Goal: Navigation & Orientation: Find specific page/section

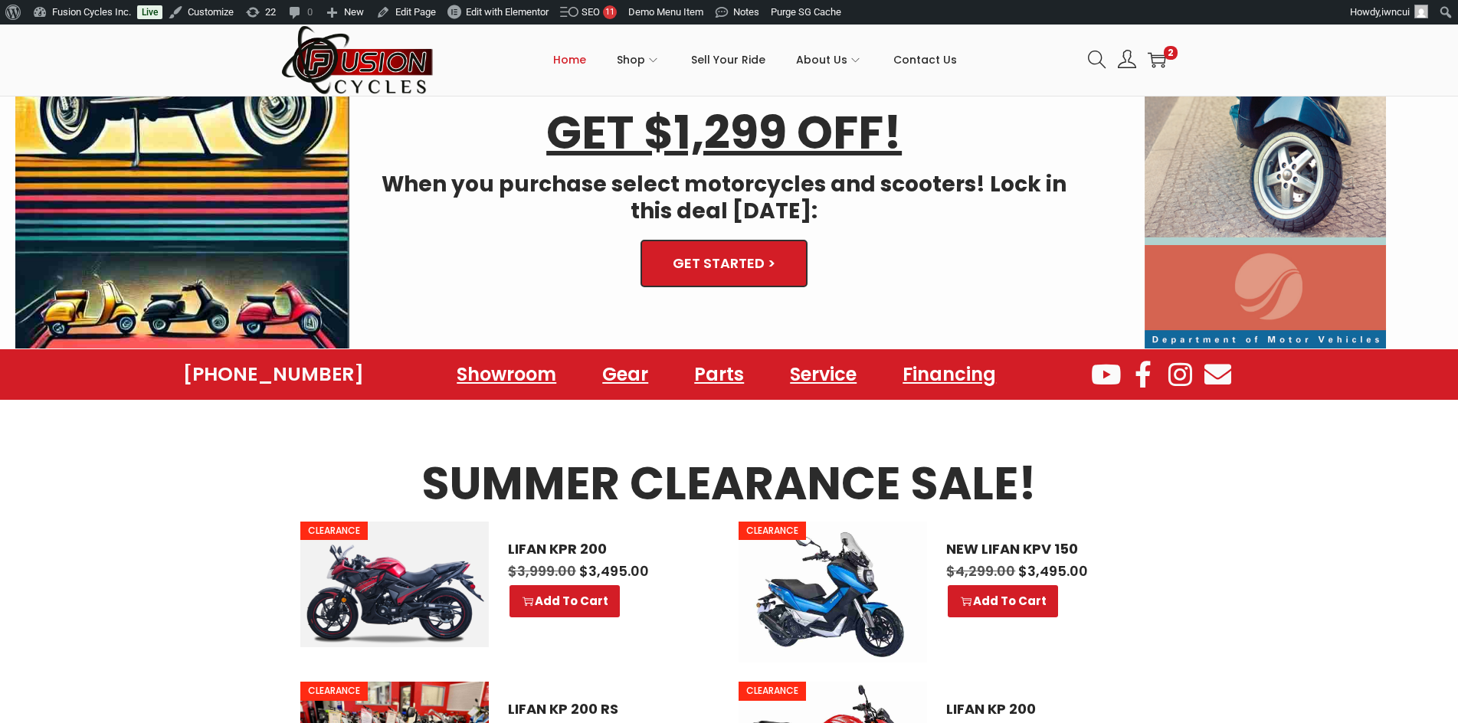
scroll to position [536, 0]
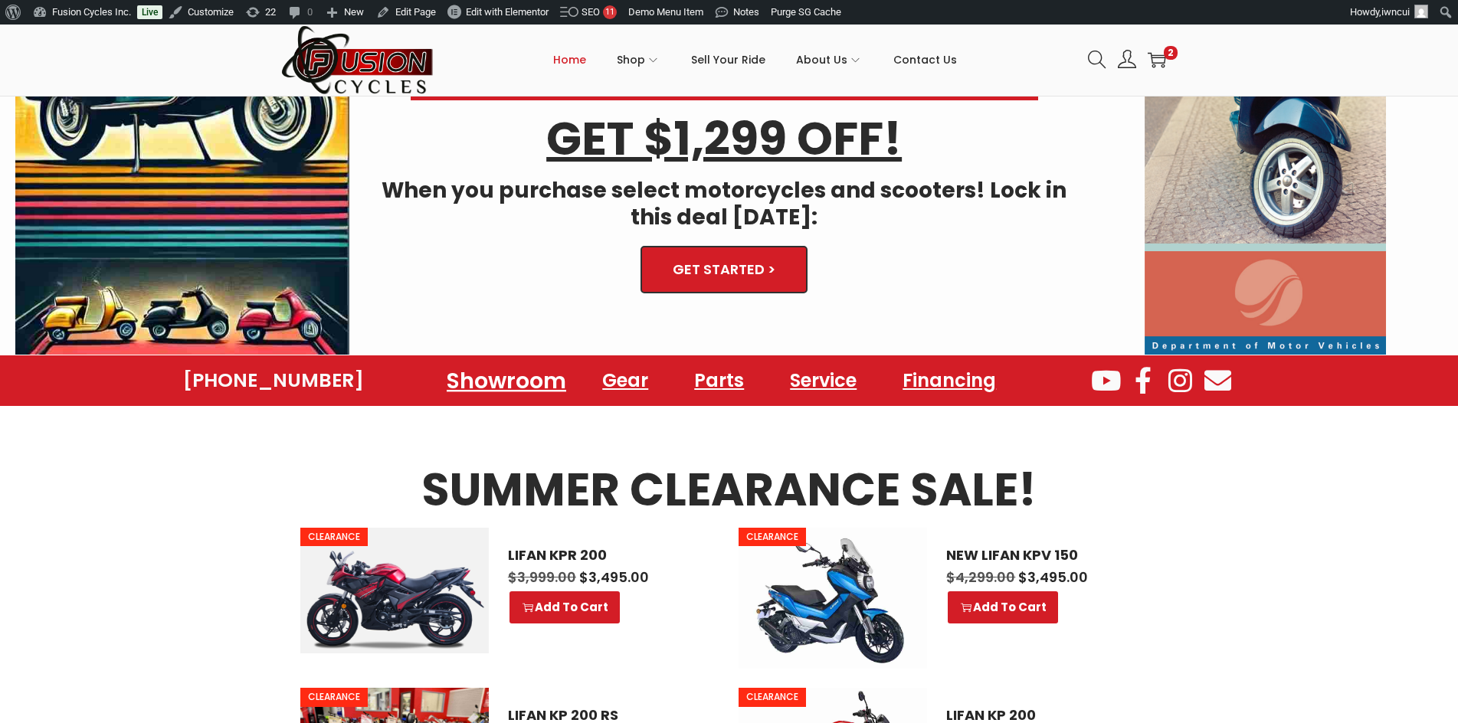
click at [498, 380] on link "Showroom" at bounding box center [506, 380] width 156 height 42
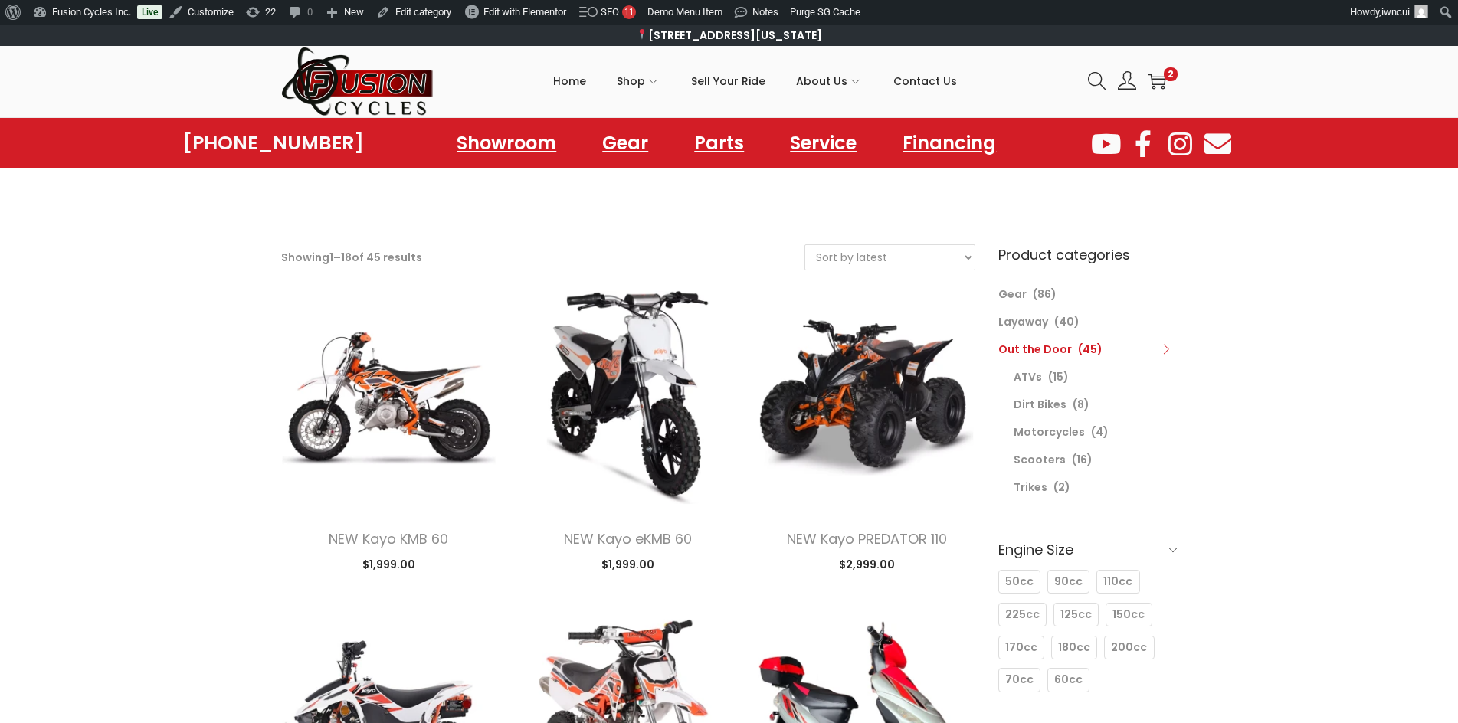
click at [1050, 454] on link "Scooters" at bounding box center [1040, 459] width 52 height 15
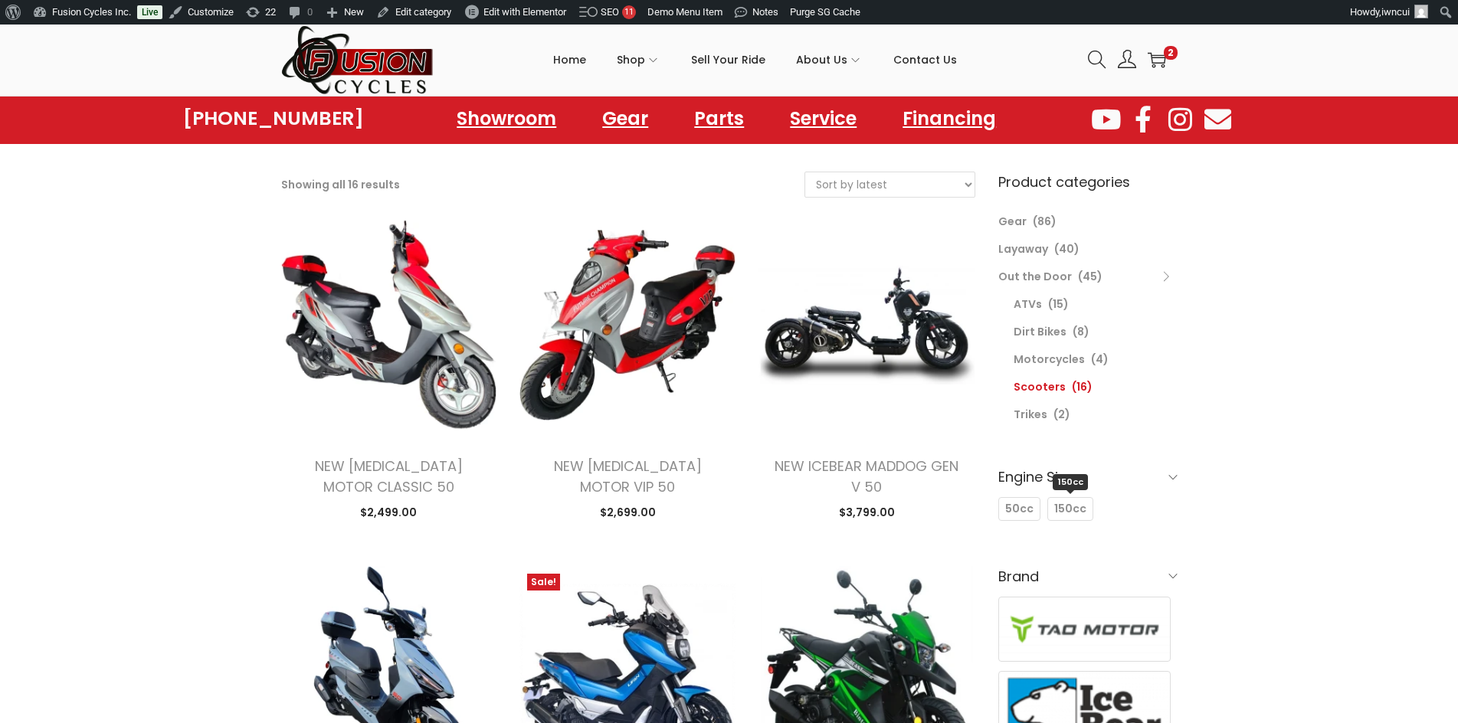
scroll to position [77, 0]
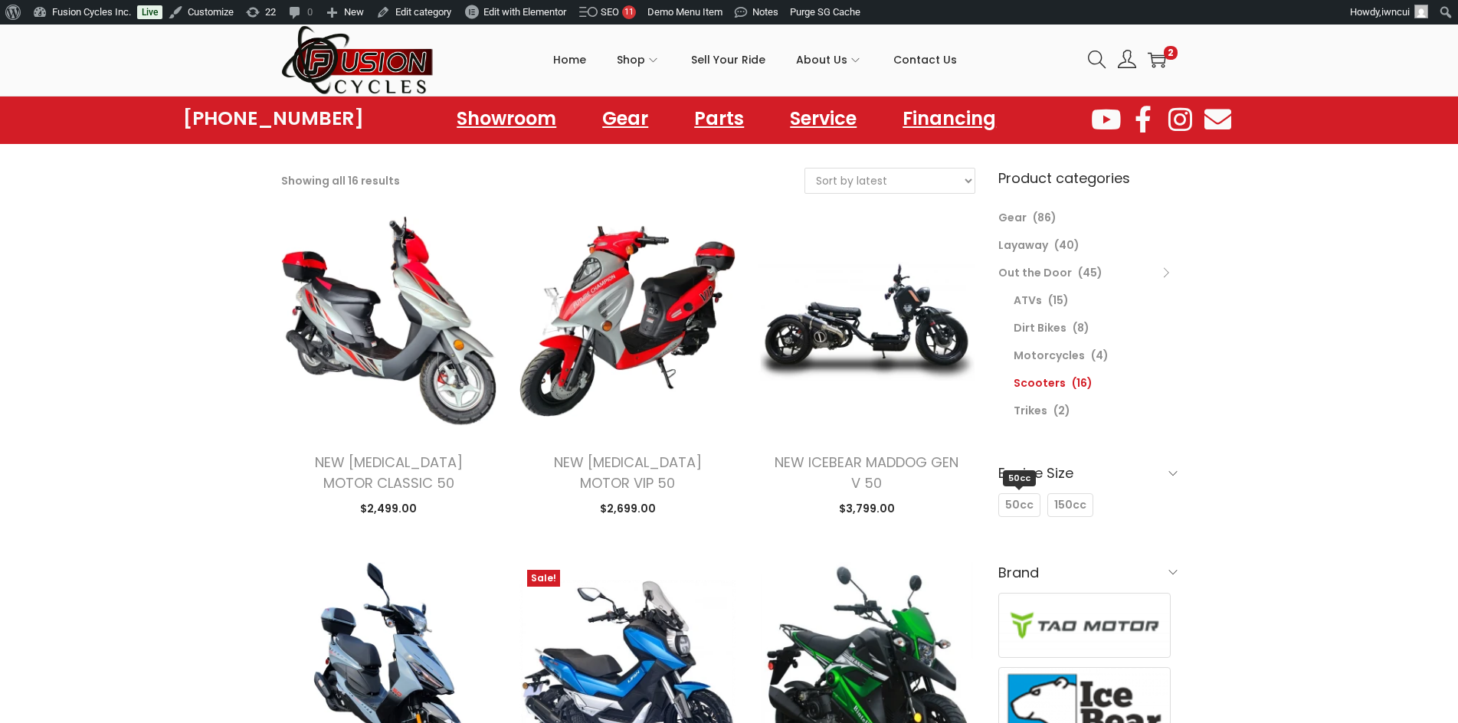
click at [1019, 503] on span "50cc" at bounding box center [1019, 505] width 28 height 16
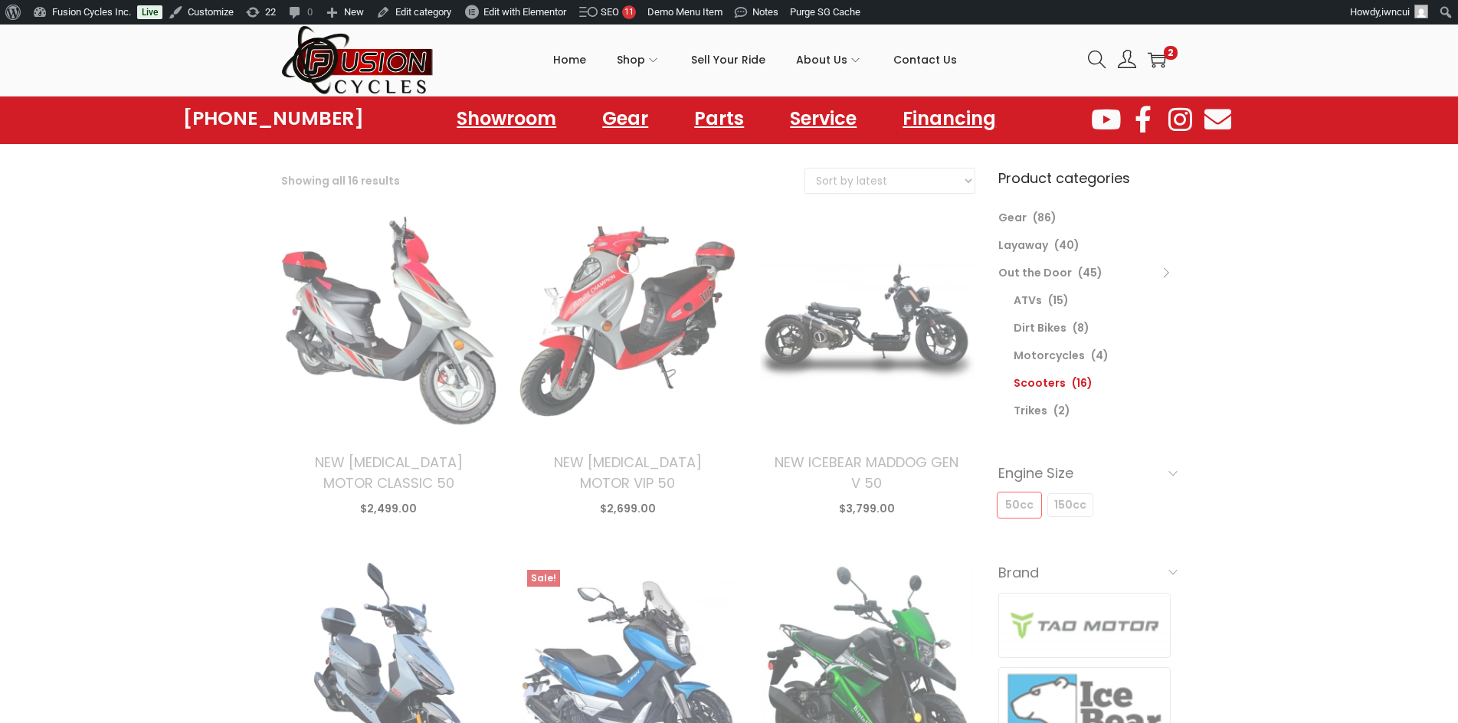
select select "date"
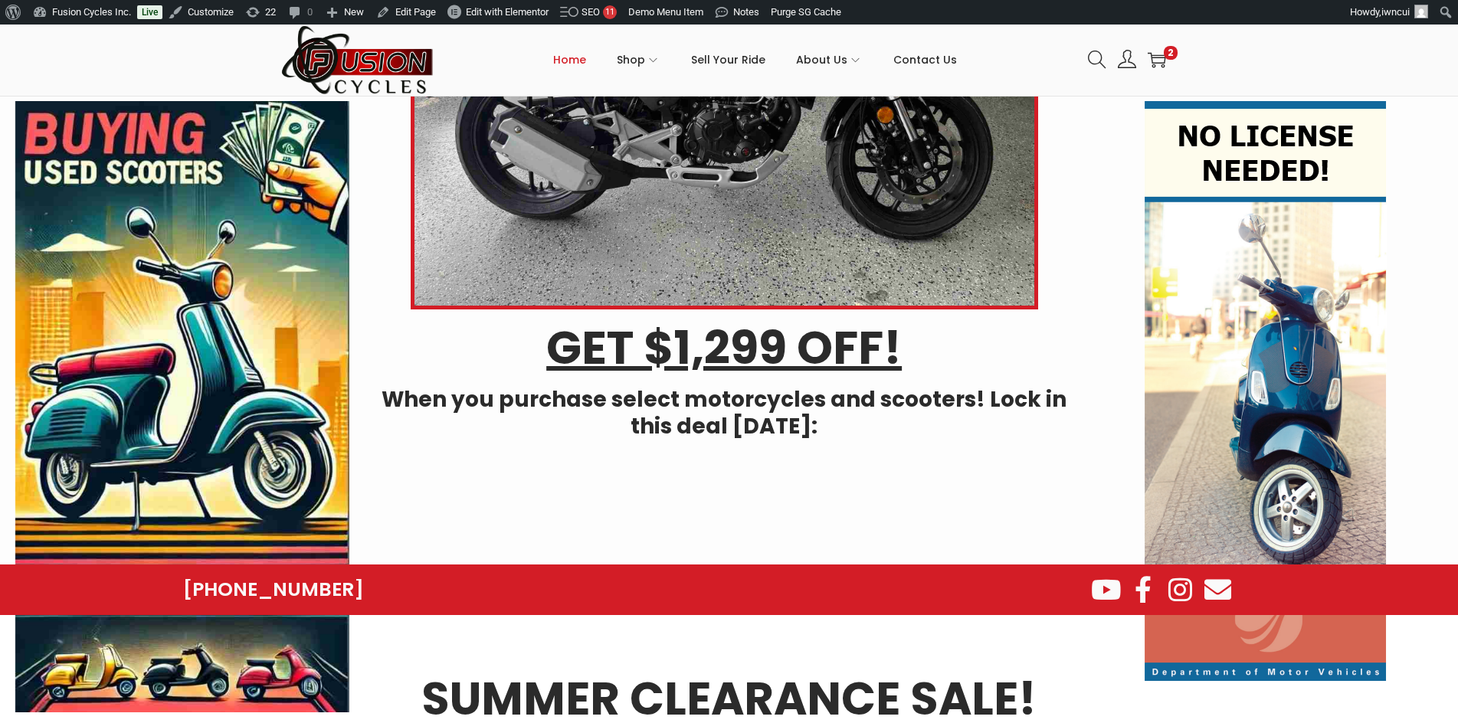
scroll to position [383, 0]
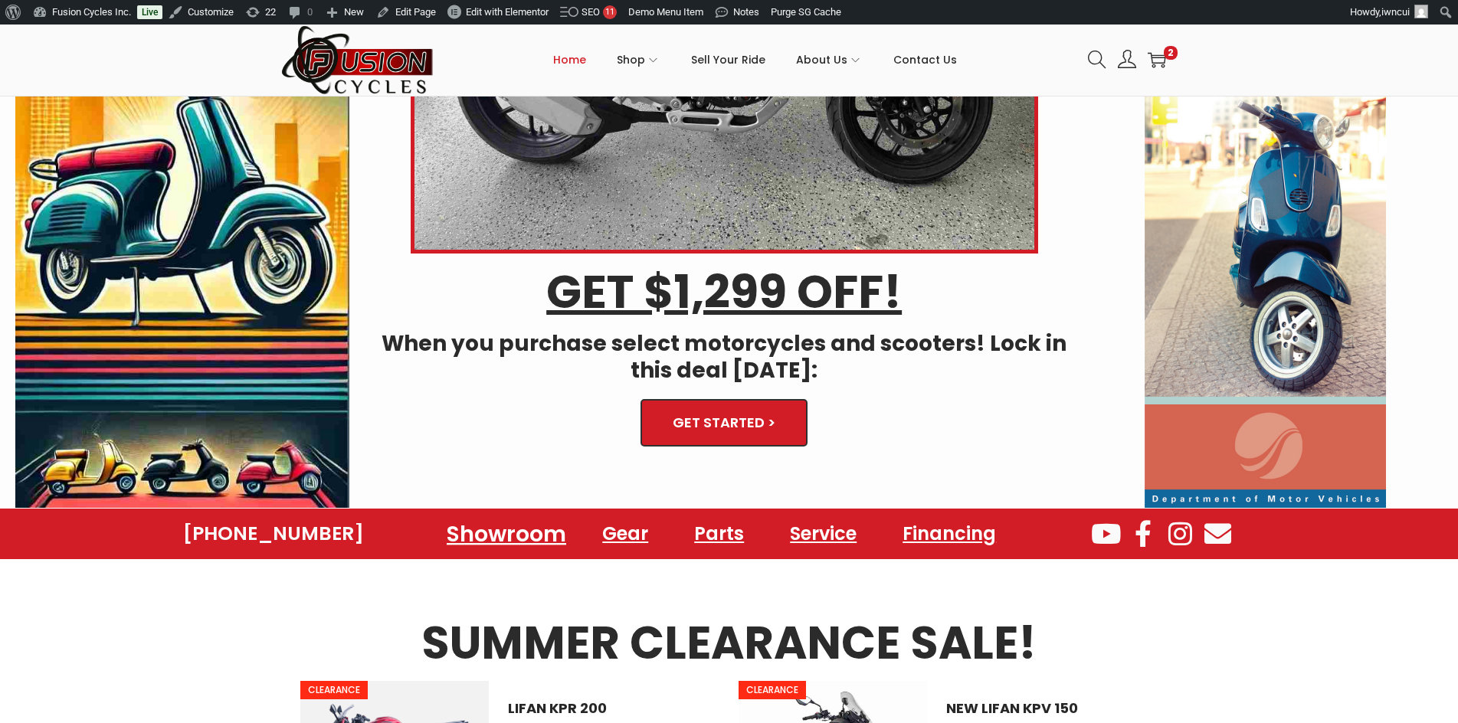
click at [549, 539] on link "Showroom" at bounding box center [506, 534] width 156 height 42
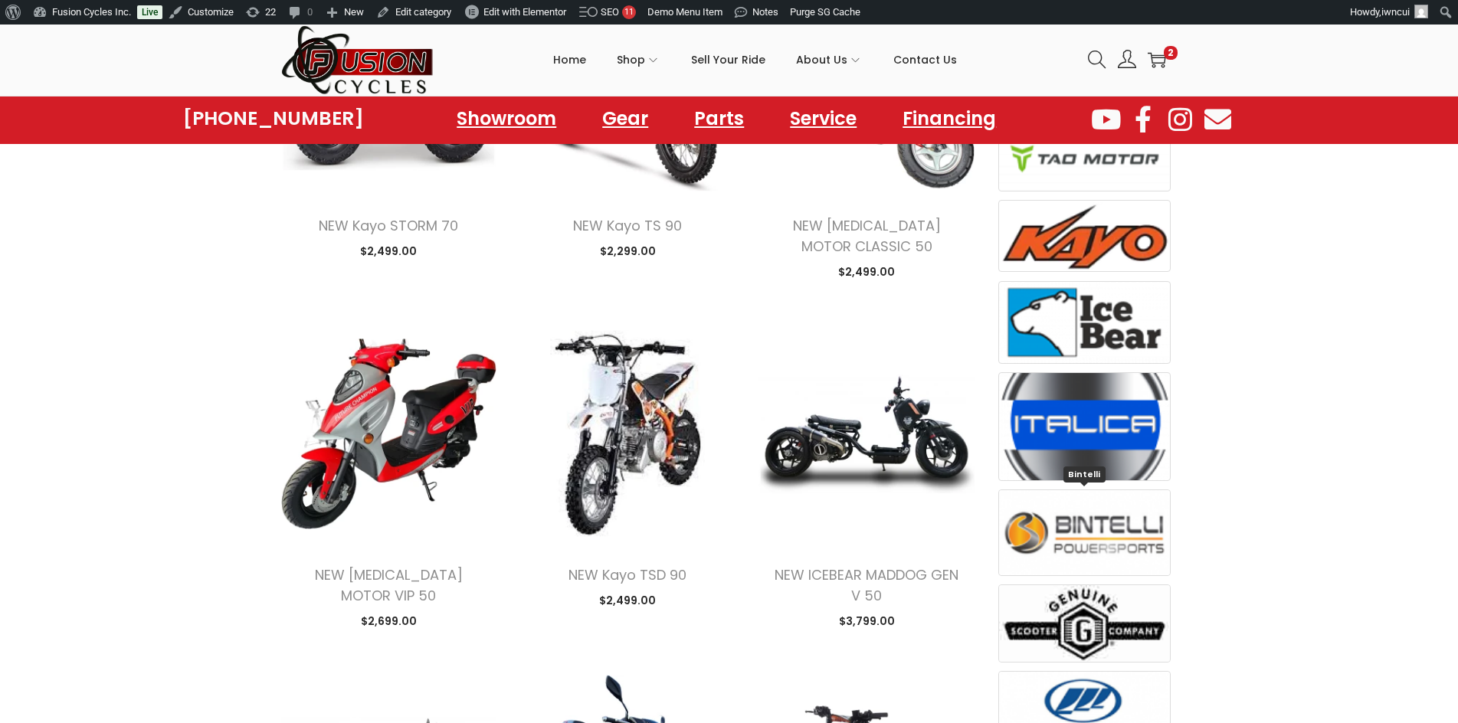
scroll to position [613, 0]
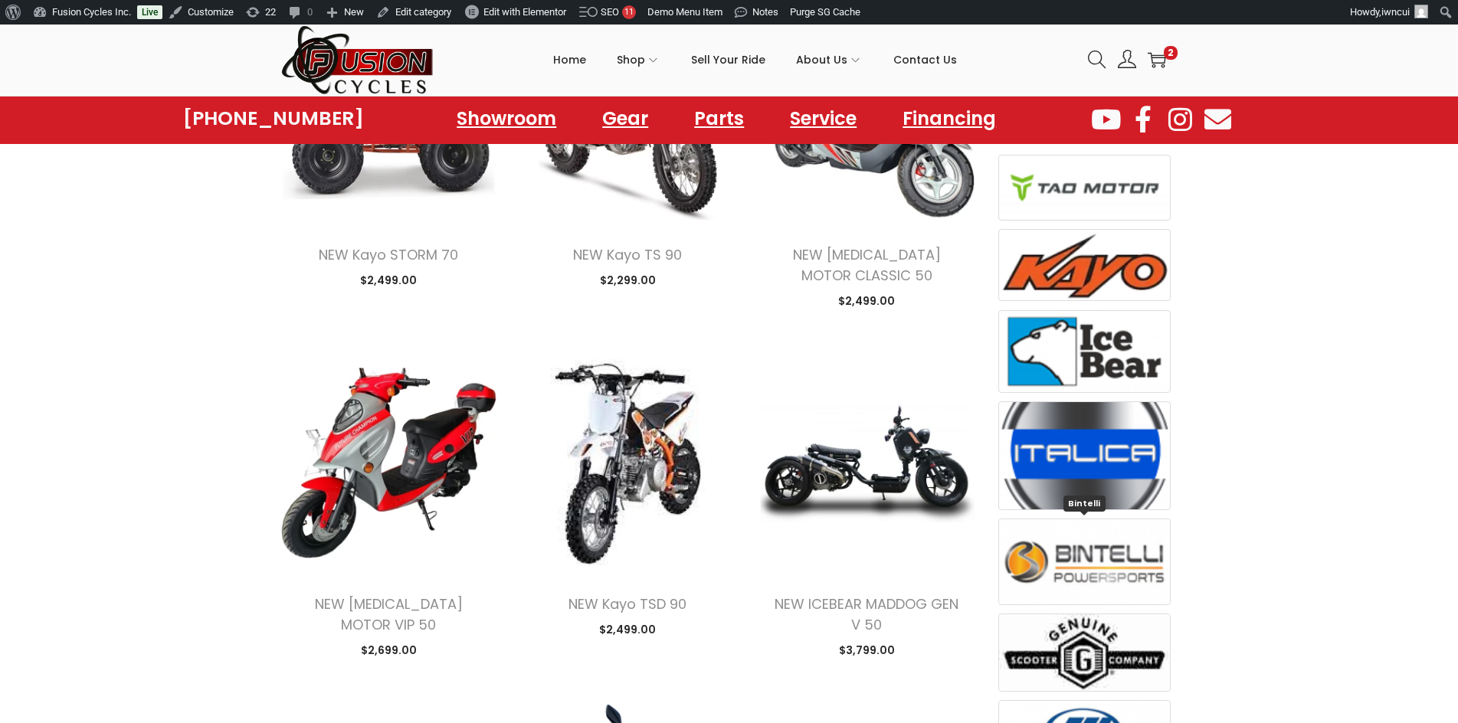
click at [1123, 545] on img at bounding box center [1085, 561] width 172 height 84
